Goal: Communication & Community: Ask a question

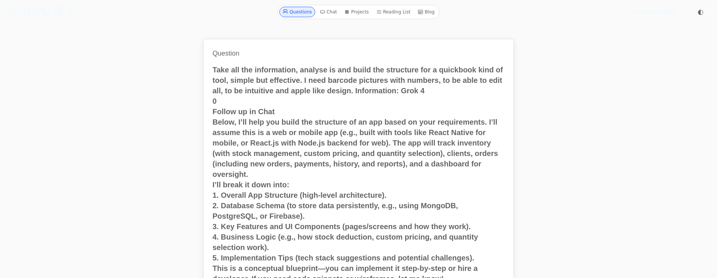
click at [303, 12] on link "Questions" at bounding box center [297, 12] width 36 height 10
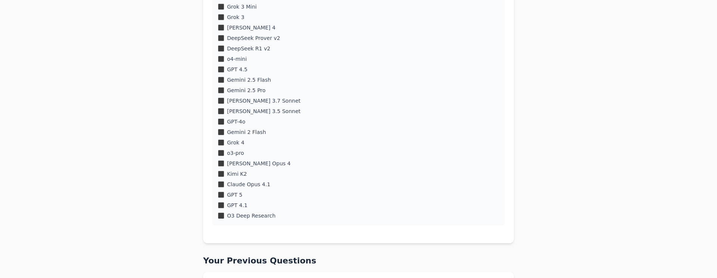
scroll to position [425, 0]
click at [221, 179] on div "o3-mini o1-mini DeepSeek R1 o1 Gemini 2 Pro [PERSON_NAME] 3 Opus" at bounding box center [358, 32] width 293 height 385
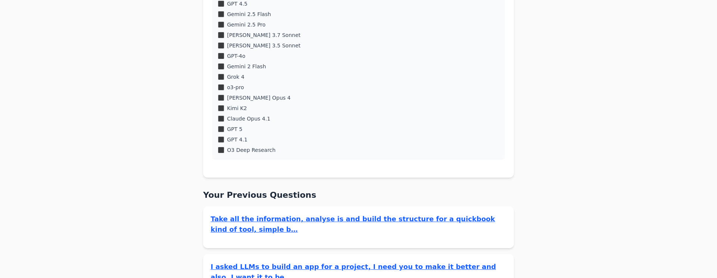
scroll to position [342, 0]
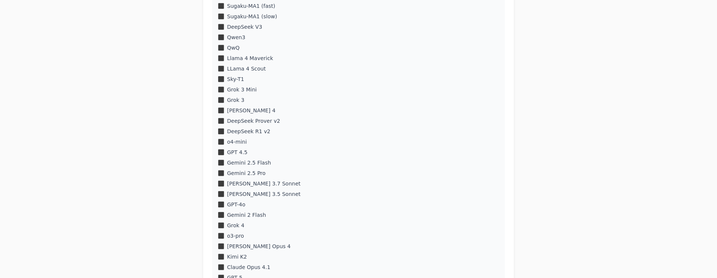
click at [222, 114] on div "o3-mini o1-mini DeepSeek R1 o1 Gemini 2 Pro [PERSON_NAME] 3 Opus" at bounding box center [358, 115] width 293 height 385
click at [221, 106] on div "o3-mini o1-mini DeepSeek R1 o1 Gemini 2 Pro [PERSON_NAME] 3 Opus" at bounding box center [358, 115] width 293 height 385
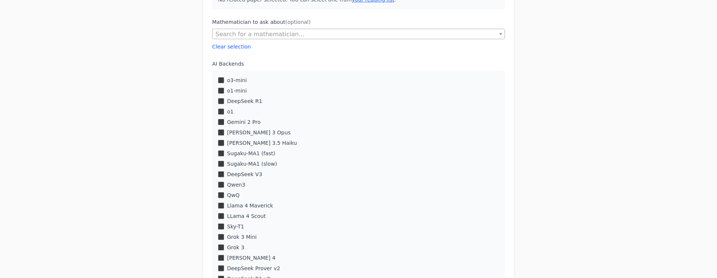
click at [224, 191] on div "o3-mini o1-mini DeepSeek R1 o1 Gemini 2 Pro [PERSON_NAME] 3 Opus" at bounding box center [358, 263] width 293 height 385
click at [224, 193] on div "QwQ" at bounding box center [358, 195] width 281 height 7
click at [223, 167] on div "o3-mini o1-mini DeepSeek R1 o1 Gemini 2 Pro [PERSON_NAME] 3 Opus" at bounding box center [358, 263] width 293 height 385
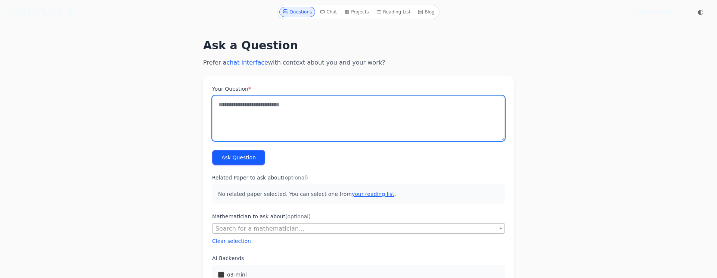
click at [287, 112] on textarea "Your Question *" at bounding box center [358, 119] width 293 height 46
type textarea "*"
paste textarea "**********"
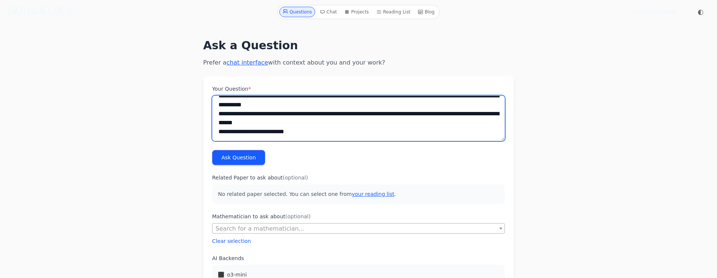
scroll to position [3715, 0]
type textarea "**********"
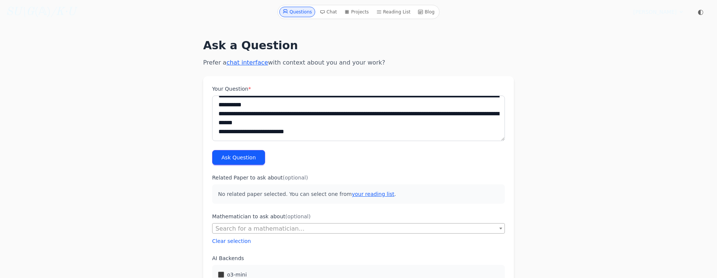
click at [231, 155] on button "Ask Question" at bounding box center [238, 157] width 53 height 15
